Goal: Task Accomplishment & Management: Use online tool/utility

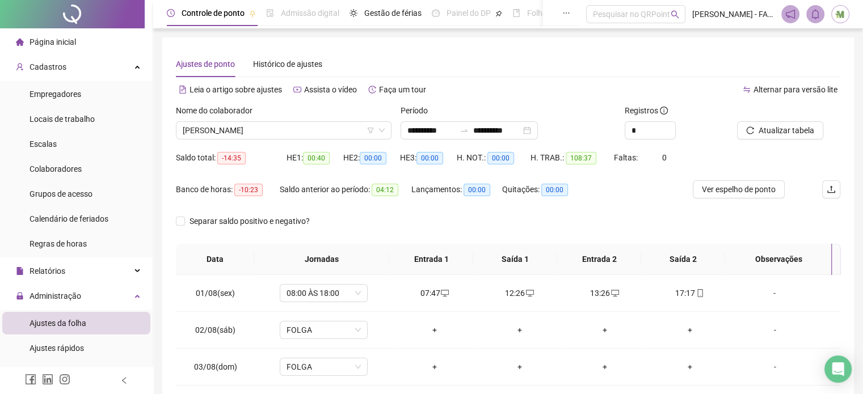
scroll to position [170, 0]
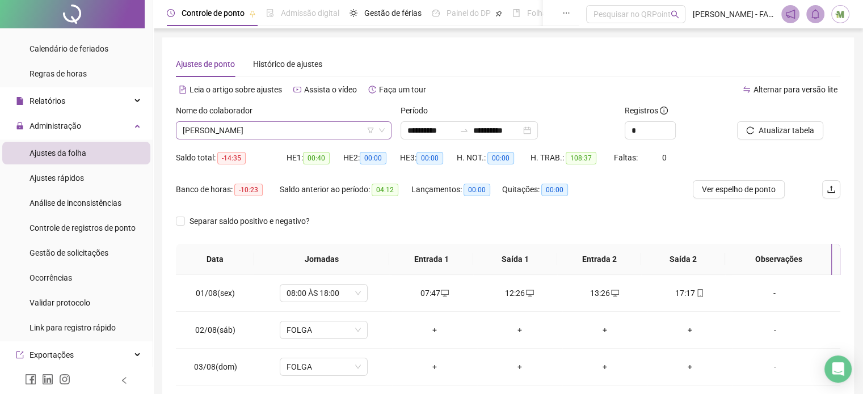
click at [241, 131] on span "[PERSON_NAME]" at bounding box center [284, 130] width 202 height 17
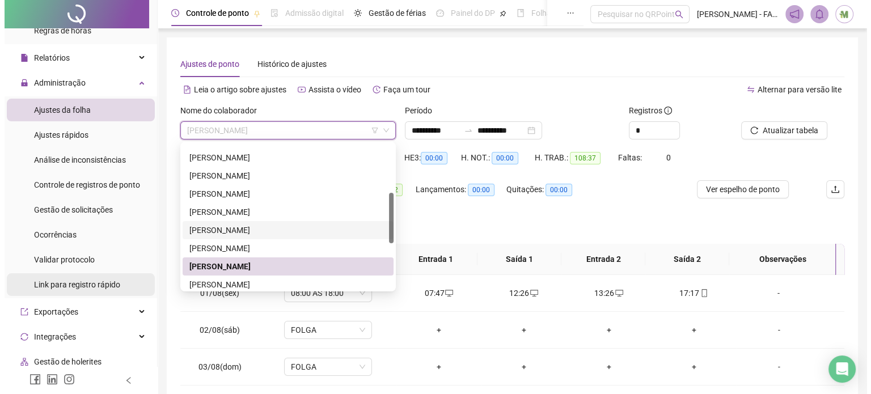
scroll to position [284, 0]
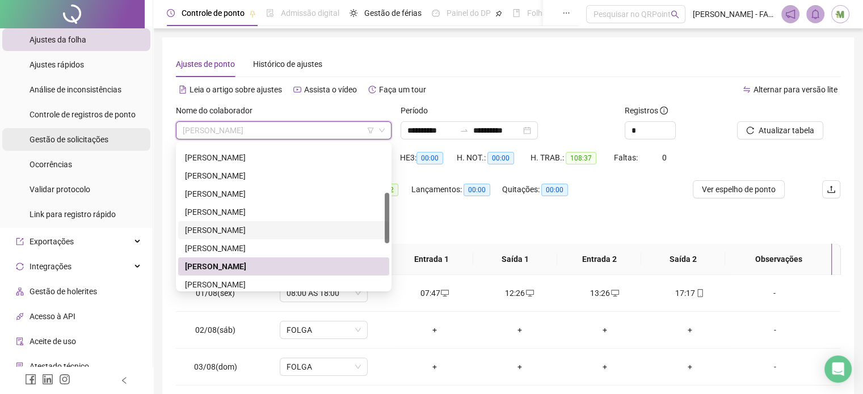
click at [69, 139] on span "Gestão de solicitações" at bounding box center [68, 139] width 79 height 9
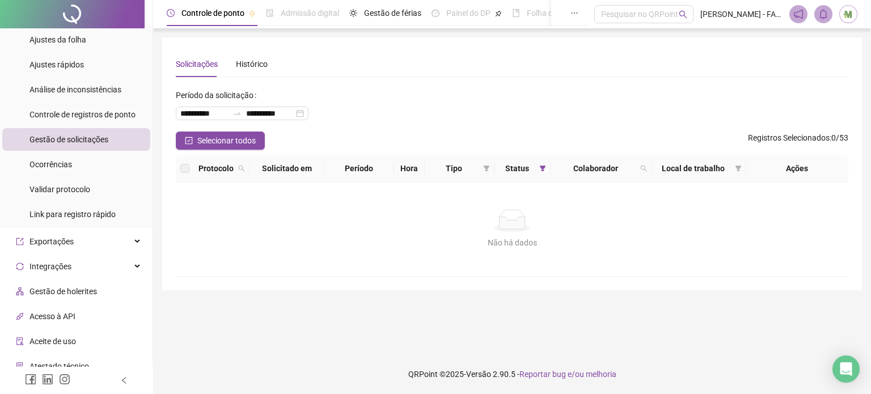
click at [80, 143] on span "Gestão de solicitações" at bounding box center [68, 139] width 79 height 9
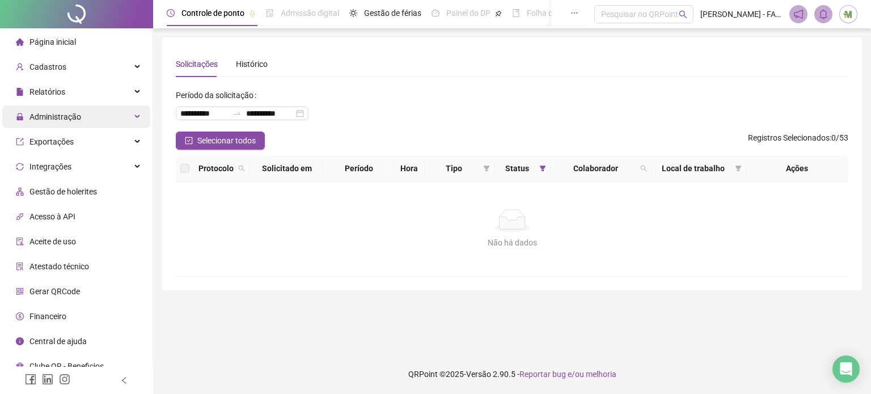
click at [63, 113] on span "Administração" at bounding box center [55, 116] width 52 height 9
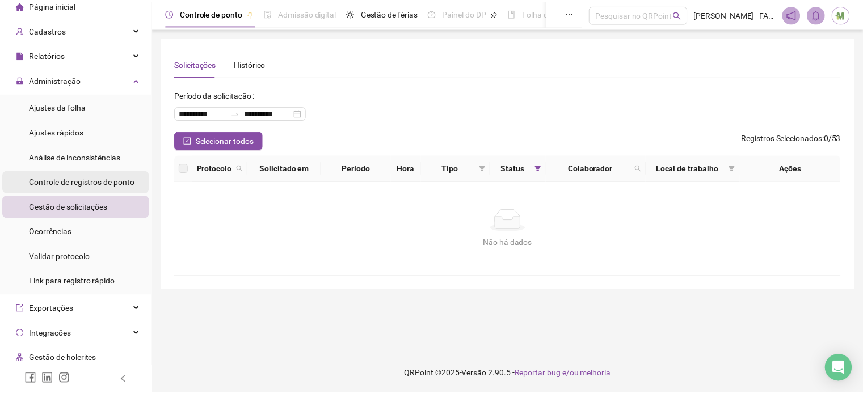
scroll to position [57, 0]
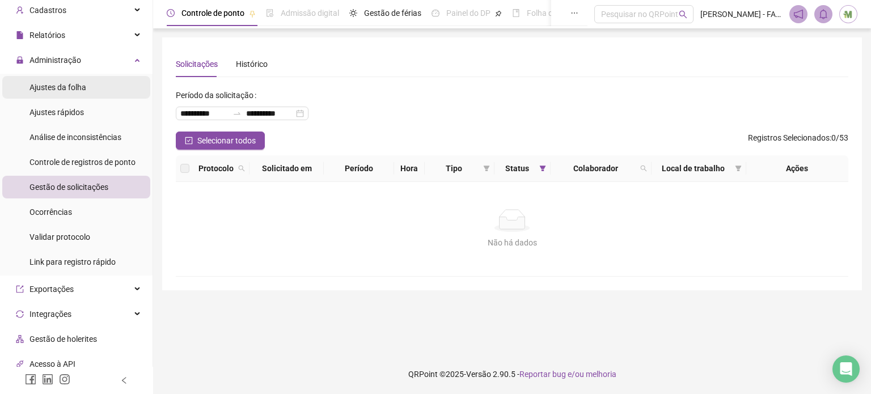
click at [66, 87] on span "Ajustes da folha" at bounding box center [57, 87] width 57 height 9
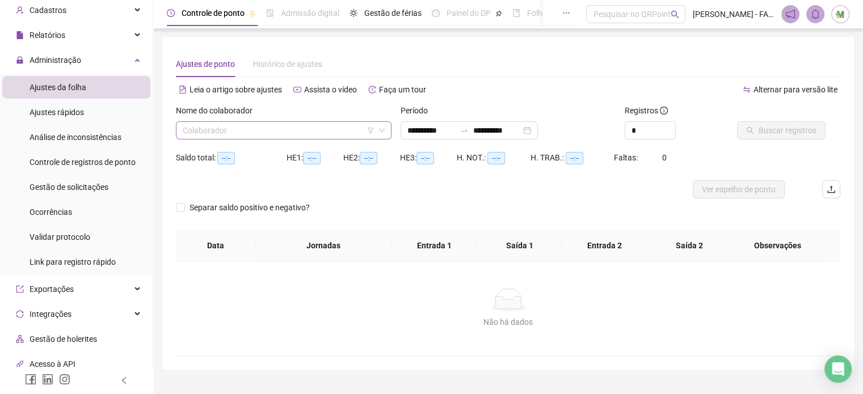
click at [250, 134] on input "search" at bounding box center [279, 130] width 192 height 17
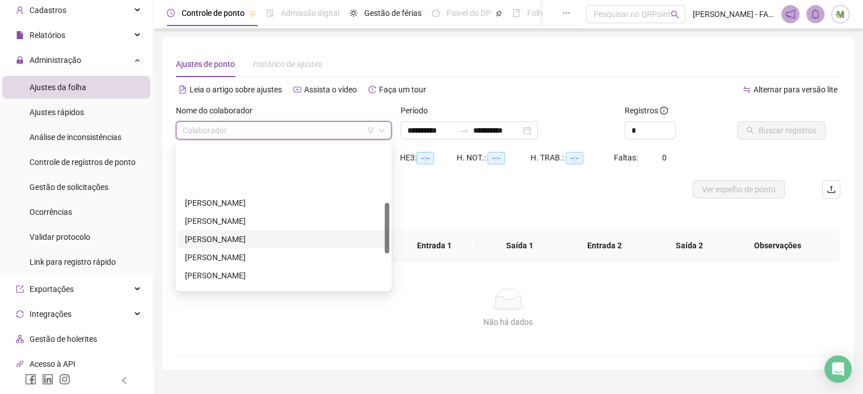
scroll to position [170, 0]
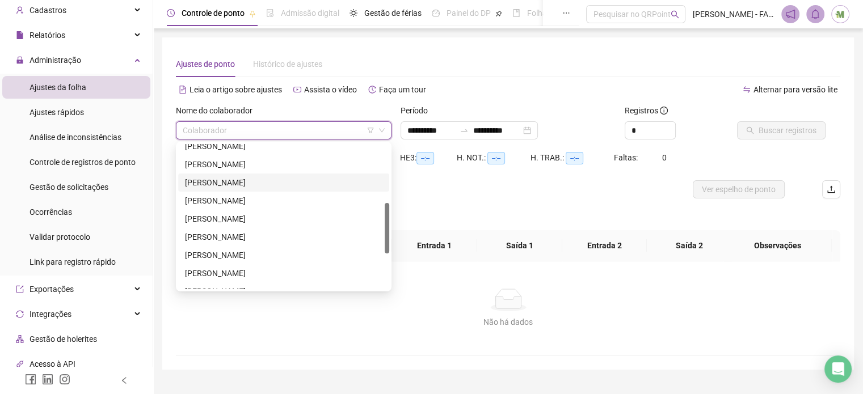
click at [212, 178] on div "[PERSON_NAME]" at bounding box center [283, 182] width 197 height 12
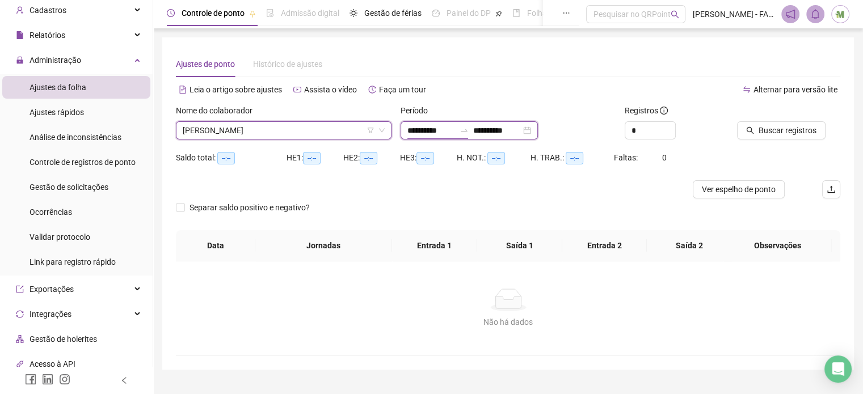
drag, startPoint x: 439, startPoint y: 125, endPoint x: 476, endPoint y: 140, distance: 40.4
click at [438, 125] on input "**********" at bounding box center [431, 130] width 48 height 12
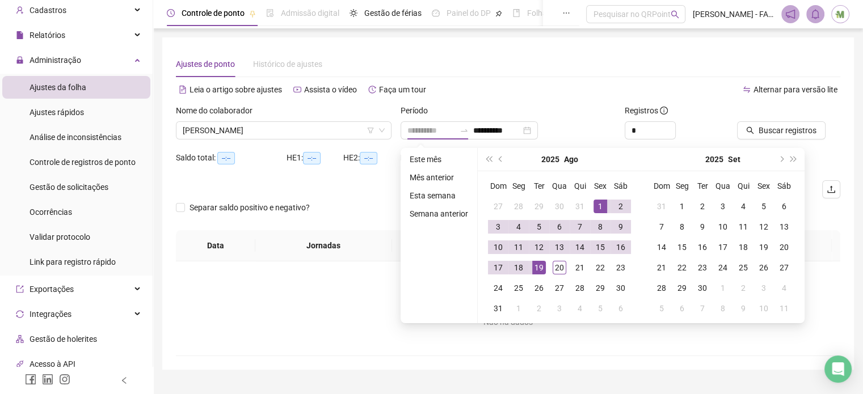
click at [596, 204] on div "1" at bounding box center [600, 207] width 14 height 14
type input "**********"
click at [559, 267] on div "20" at bounding box center [559, 268] width 14 height 14
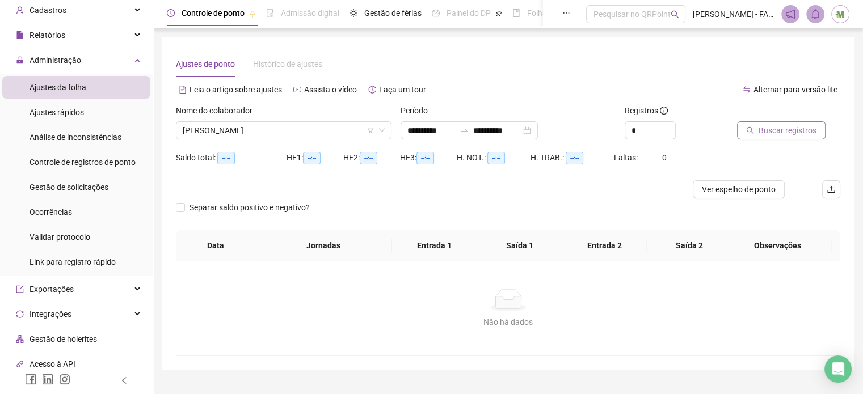
click at [761, 131] on span "Buscar registros" at bounding box center [787, 130] width 58 height 12
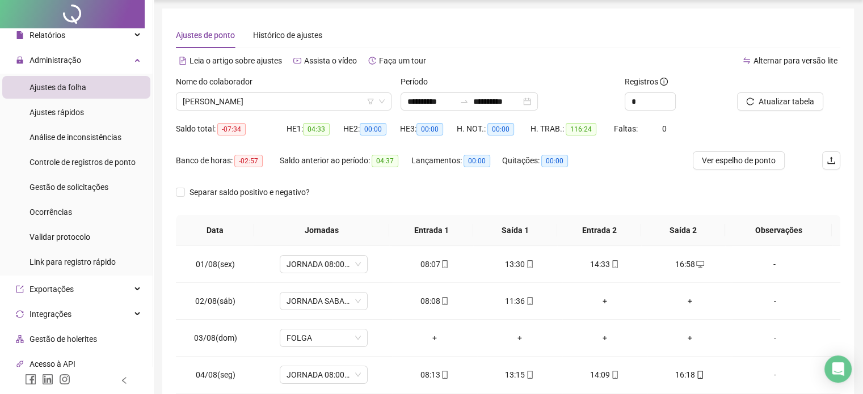
scroll to position [0, 0]
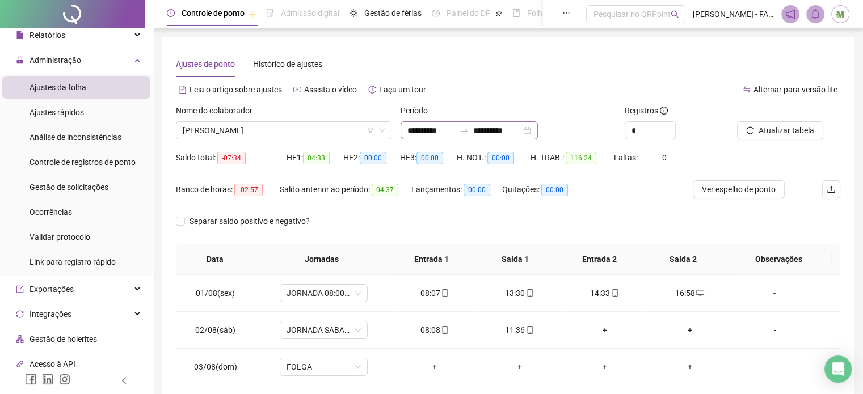
click at [469, 126] on icon "swap-right" at bounding box center [463, 130] width 9 height 9
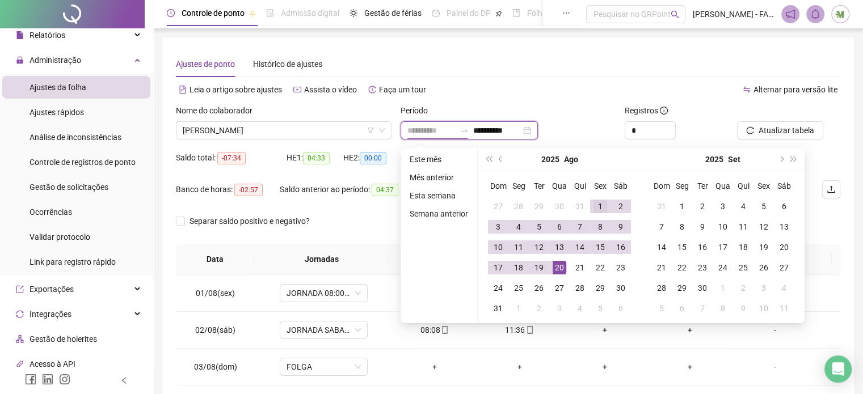
type input "**********"
click at [597, 208] on div "1" at bounding box center [600, 207] width 14 height 14
type input "**********"
click at [536, 268] on div "19" at bounding box center [539, 268] width 14 height 14
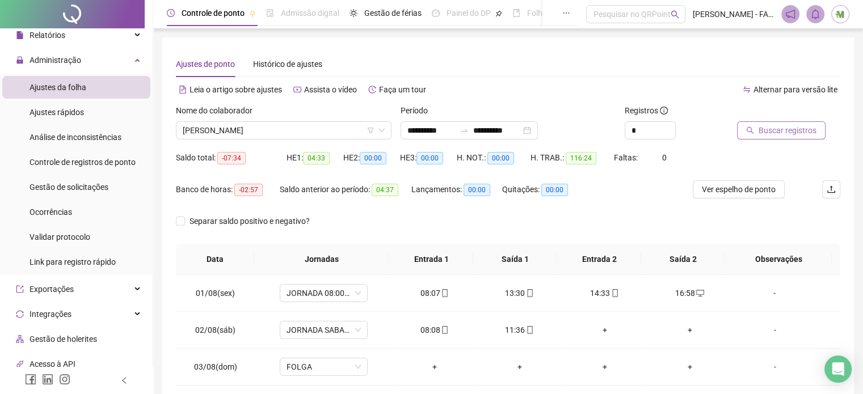
click at [781, 133] on span "Buscar registros" at bounding box center [787, 130] width 58 height 12
